Goal: Communication & Community: Participate in discussion

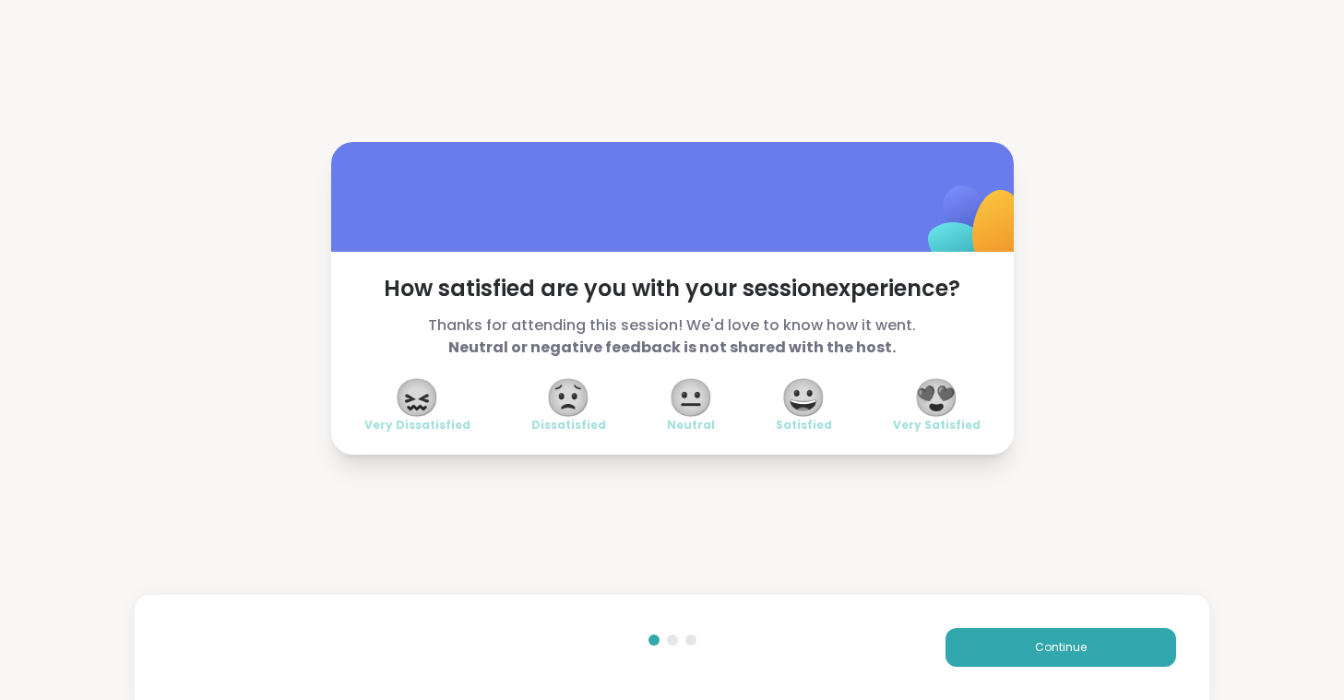
click at [947, 399] on span "😍" at bounding box center [936, 397] width 46 height 33
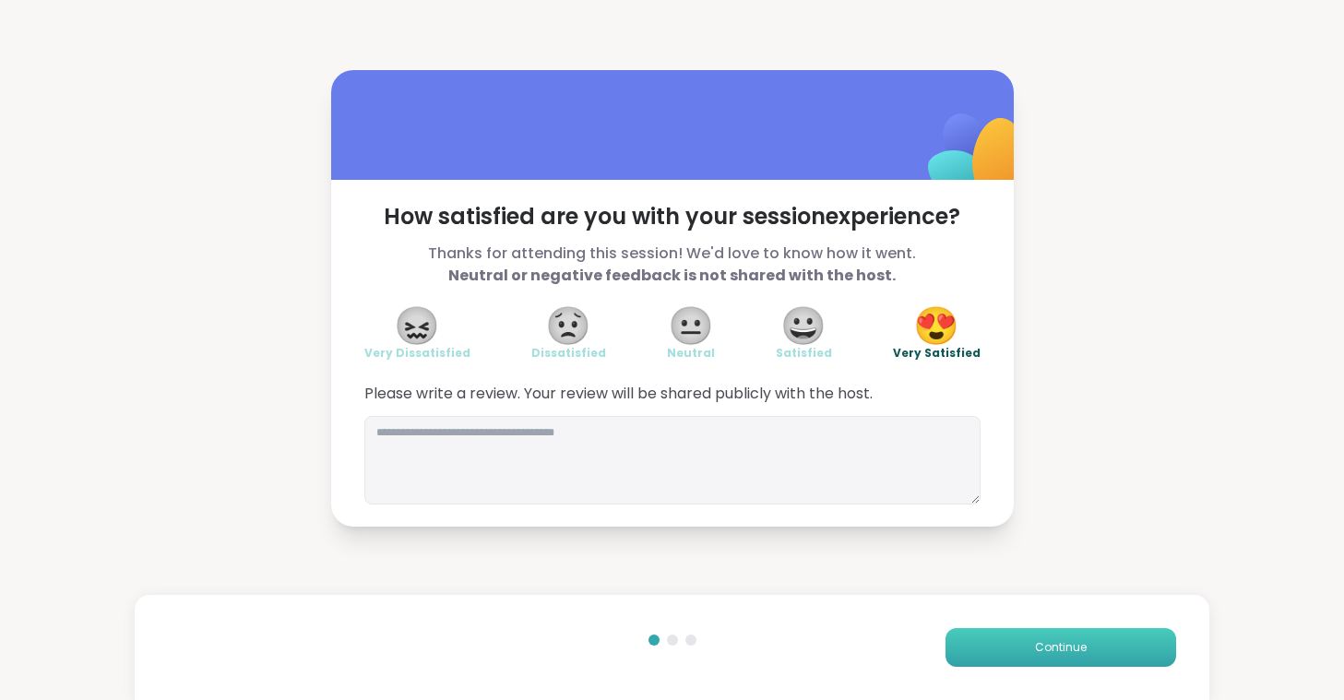
click at [1034, 637] on button "Continue" at bounding box center [1061, 647] width 231 height 39
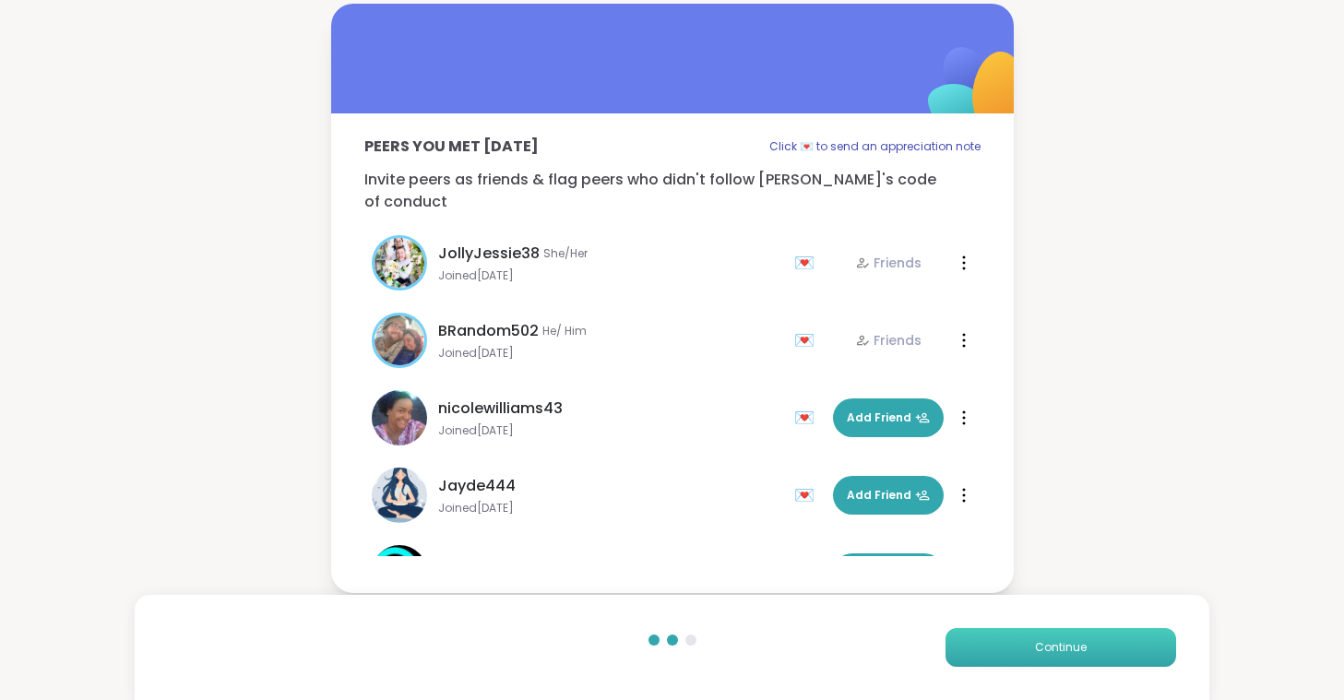
click at [1034, 637] on button "Continue" at bounding box center [1061, 647] width 231 height 39
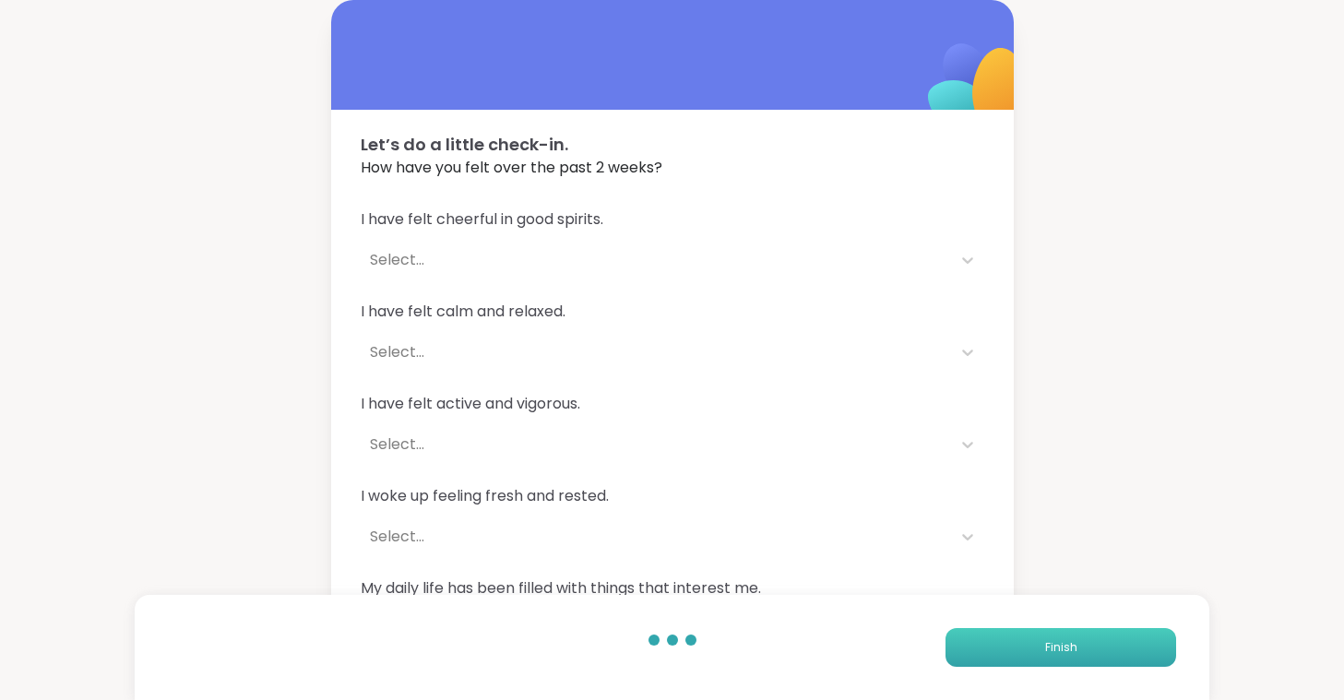
click at [1034, 637] on button "Finish" at bounding box center [1061, 647] width 231 height 39
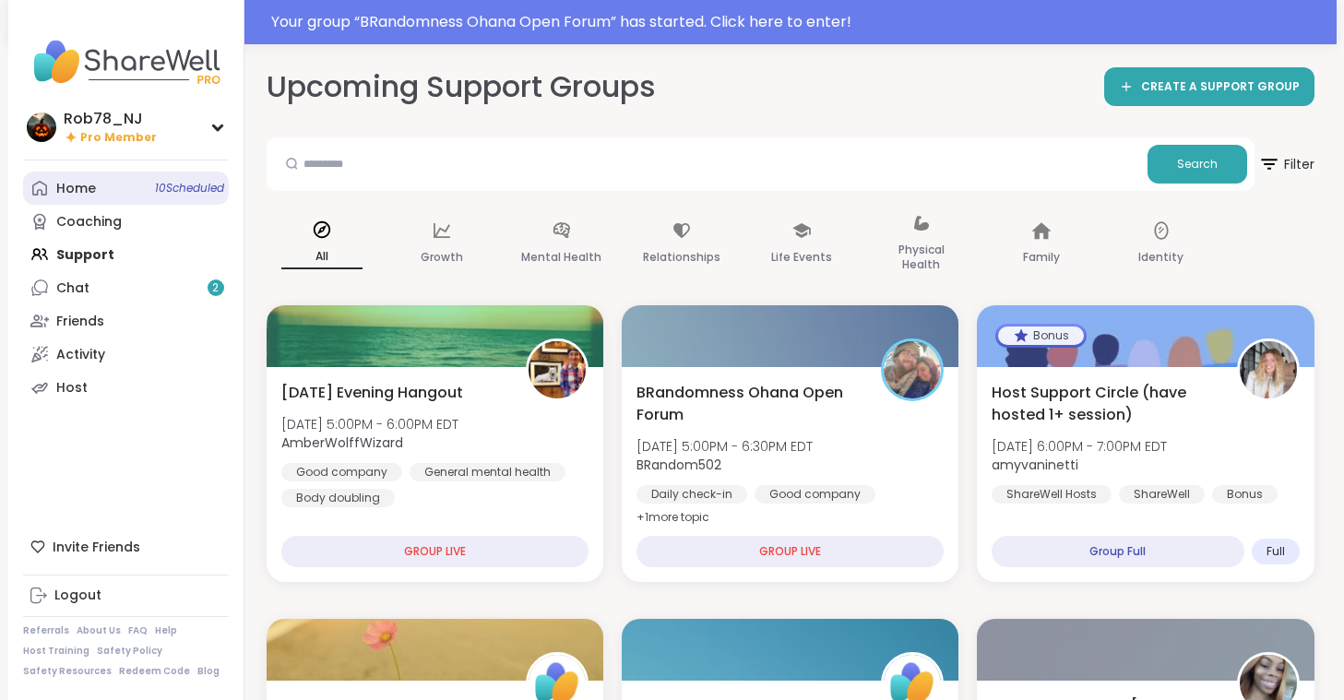
click at [148, 194] on link "Home 10 Scheduled" at bounding box center [126, 188] width 206 height 33
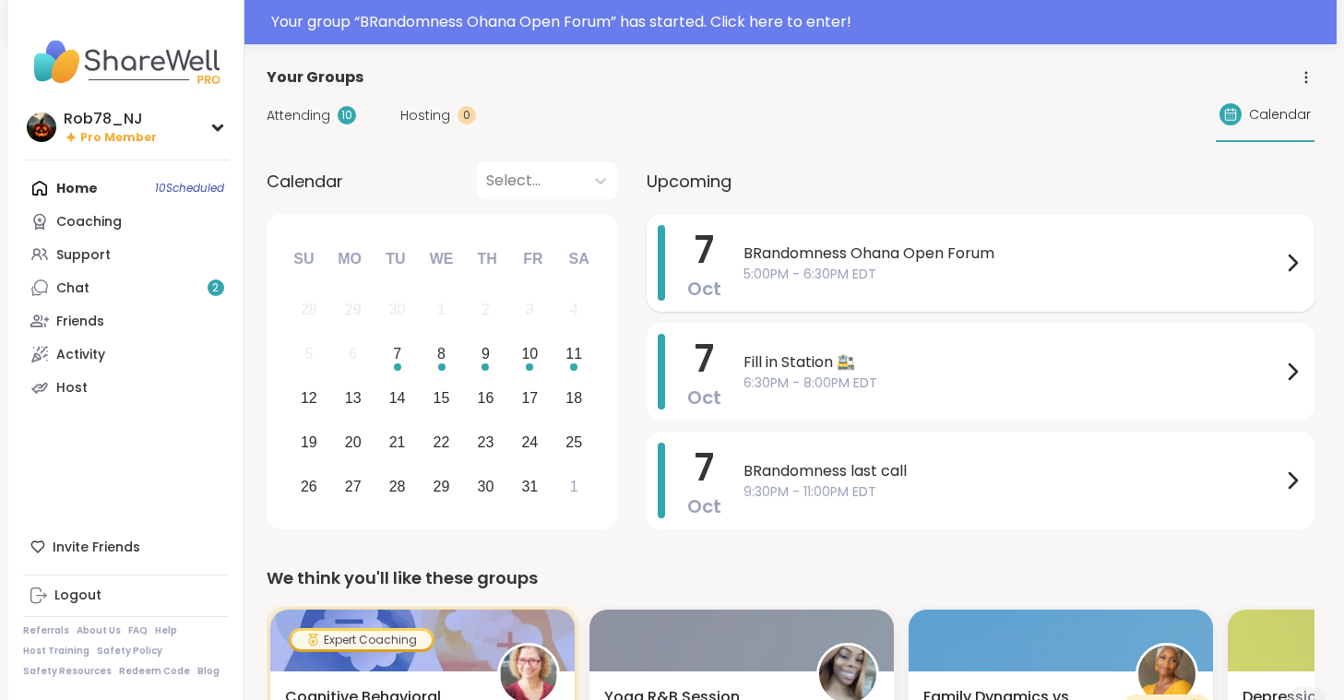
click at [867, 284] on div "BRandomness Ohana Open Forum 5:00PM - 6:30PM EDT" at bounding box center [1024, 263] width 560 height 76
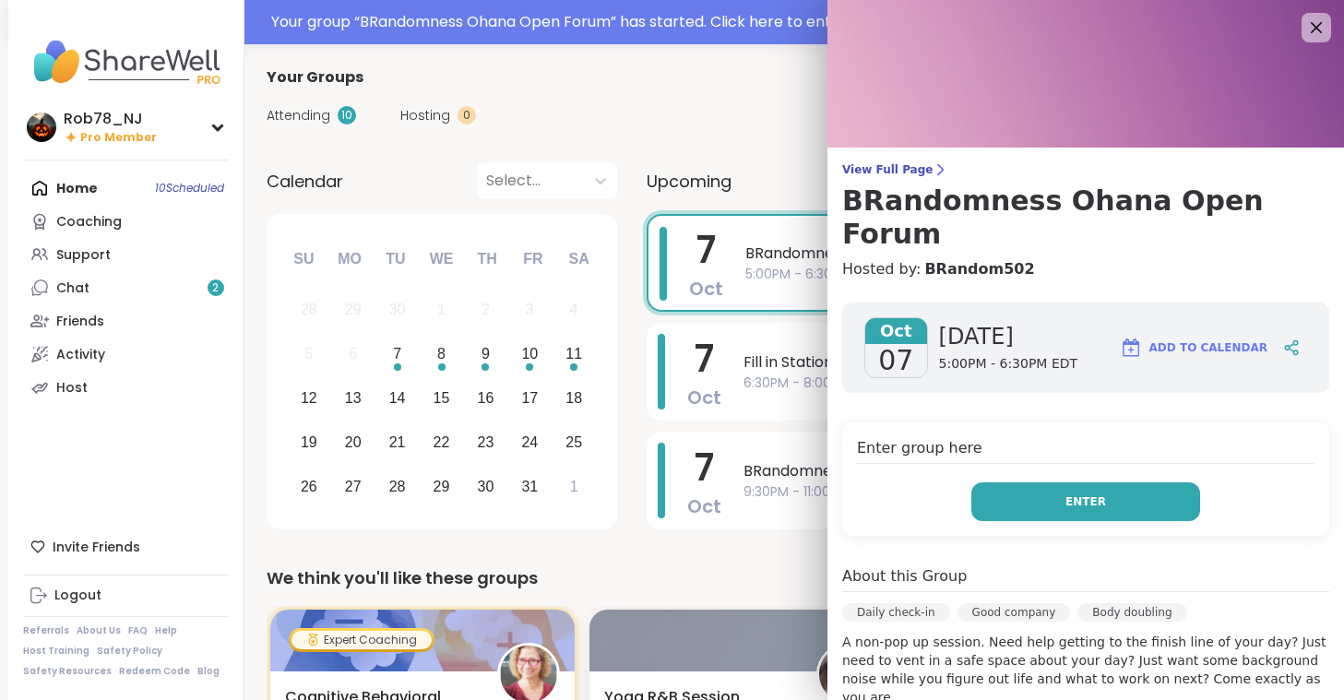
click at [1078, 487] on button "Enter" at bounding box center [1085, 501] width 229 height 39
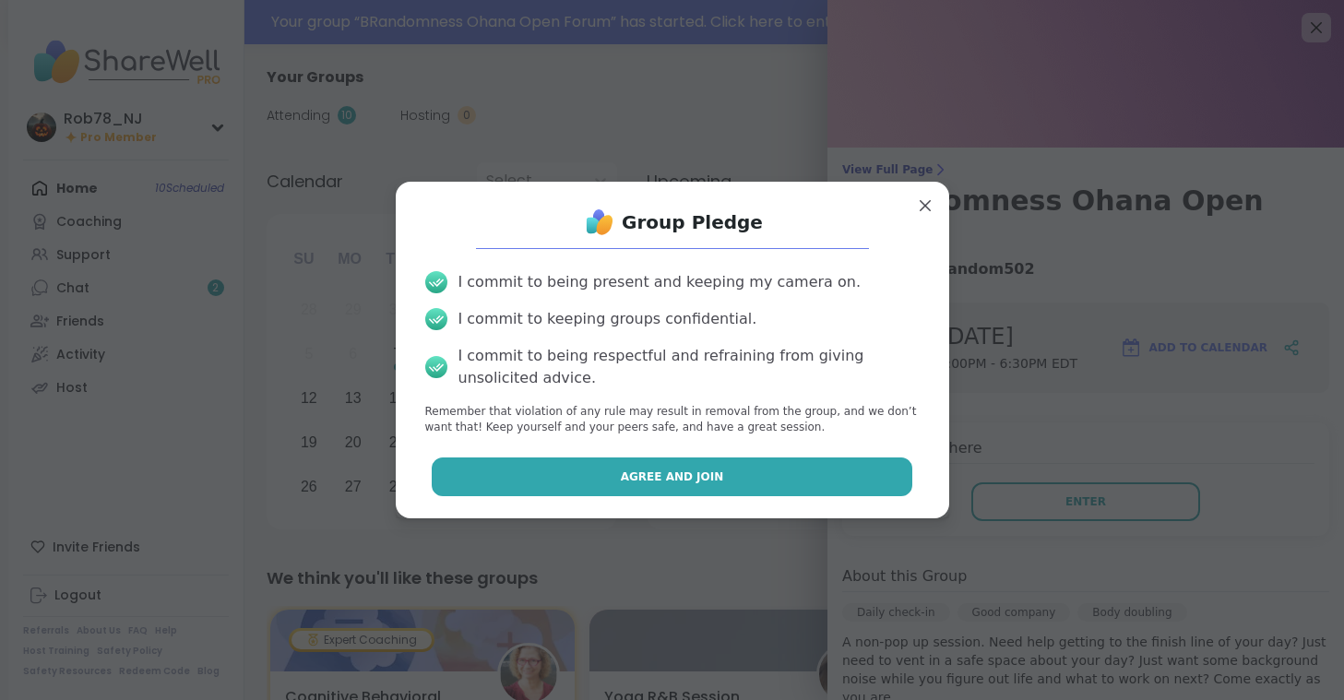
click at [803, 494] on button "Agree and Join" at bounding box center [672, 477] width 481 height 39
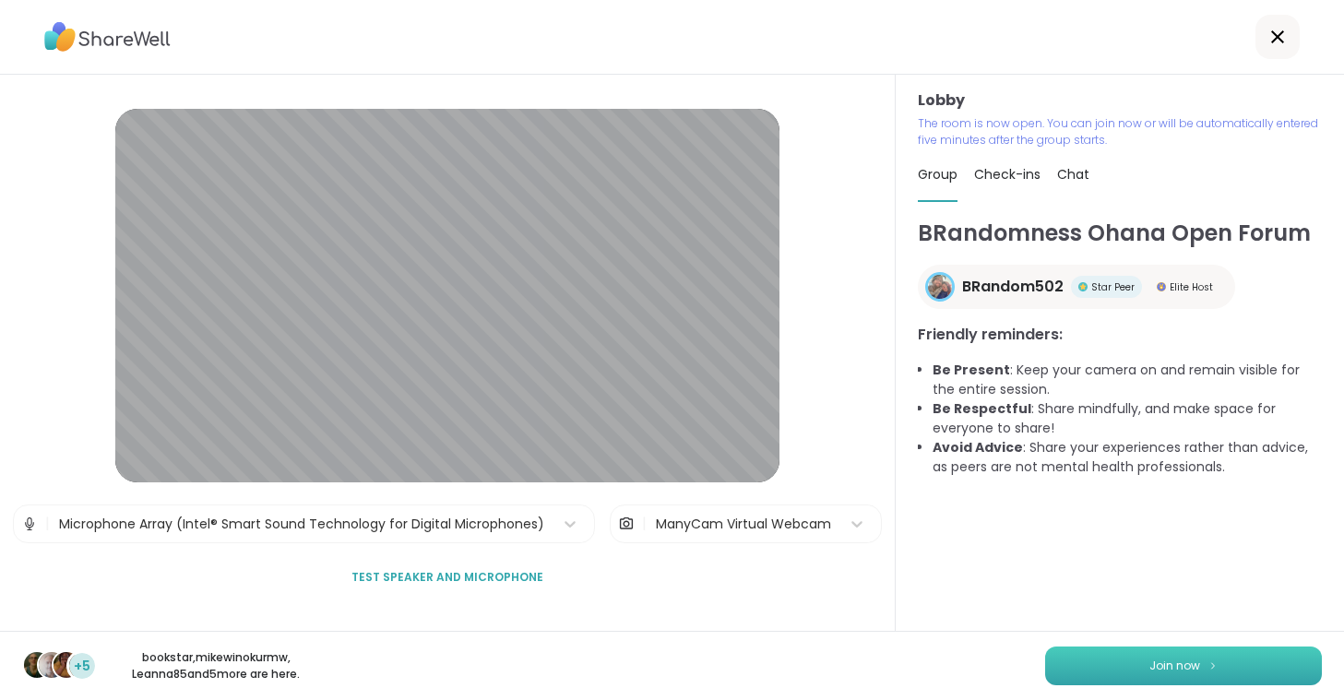
click at [1112, 657] on button "Join now" at bounding box center [1183, 666] width 277 height 39
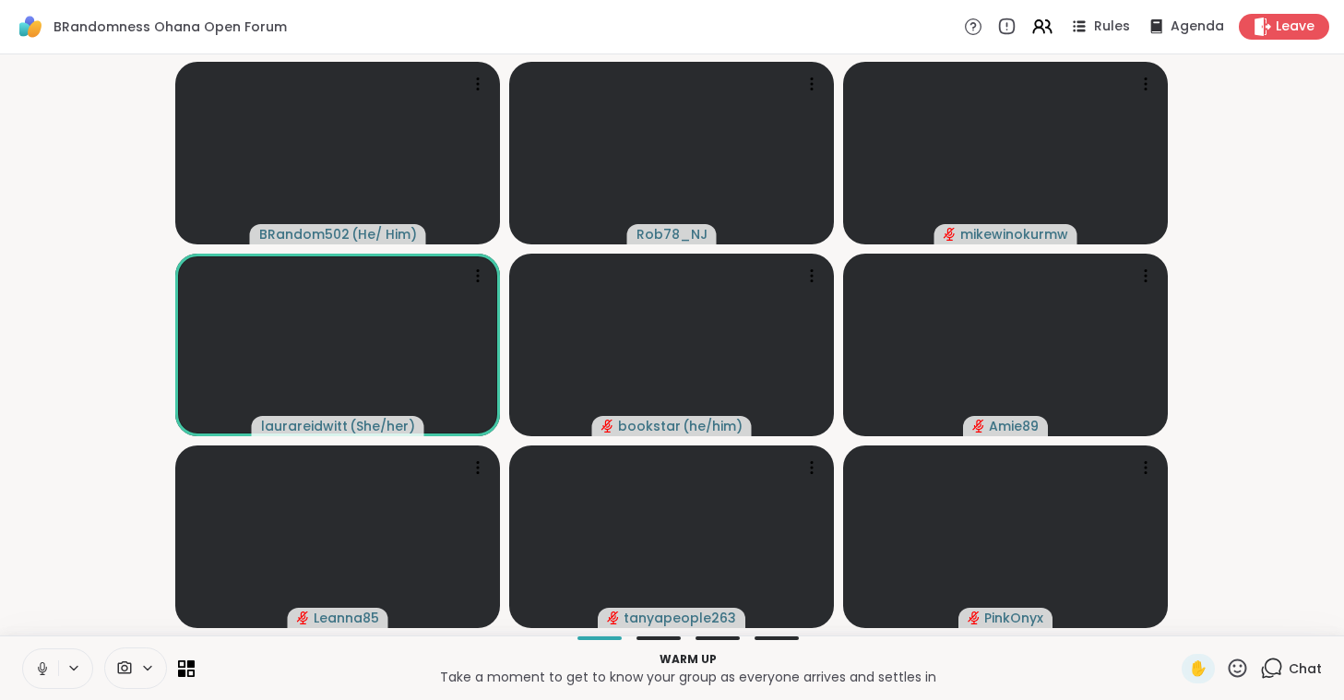
click at [39, 670] on icon at bounding box center [42, 669] width 9 height 6
click at [136, 661] on span at bounding box center [122, 669] width 35 height 18
click at [141, 614] on div "ManyCam Virtual Webcam" at bounding box center [168, 602] width 201 height 22
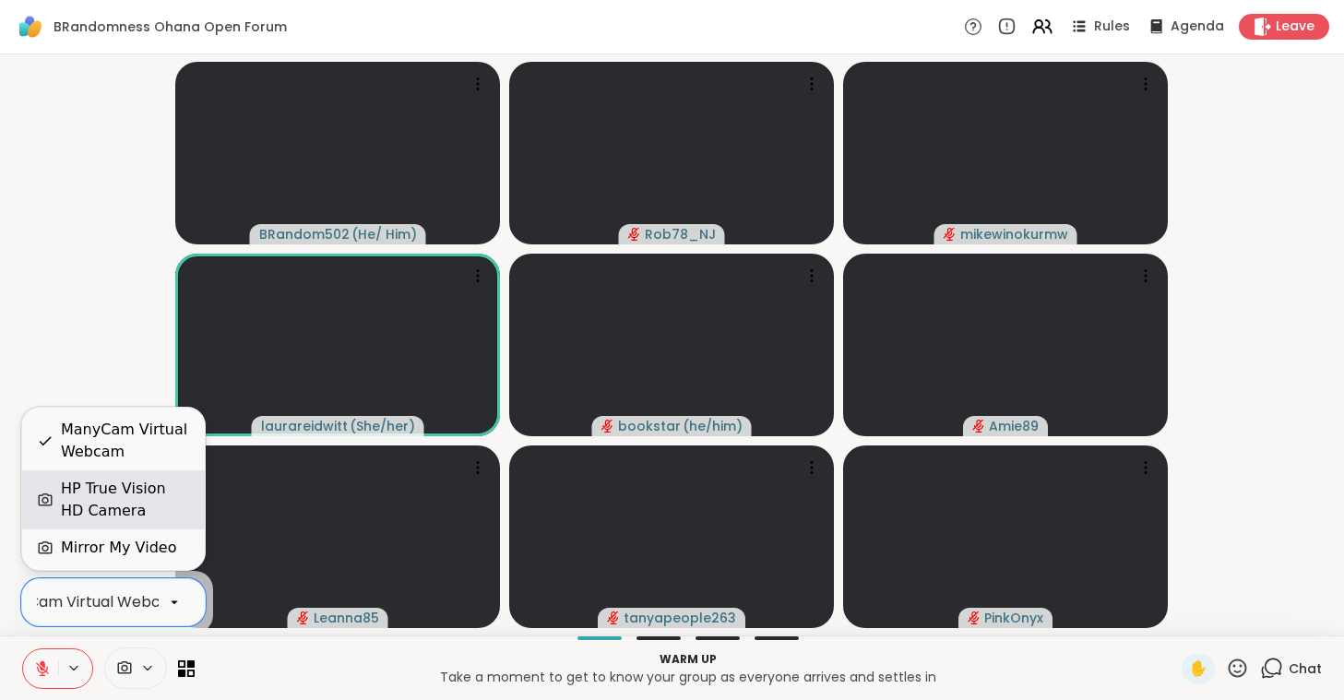
click at [127, 507] on div "HP True Vision HD Camera" at bounding box center [125, 500] width 129 height 44
